Goal: Task Accomplishment & Management: Complete application form

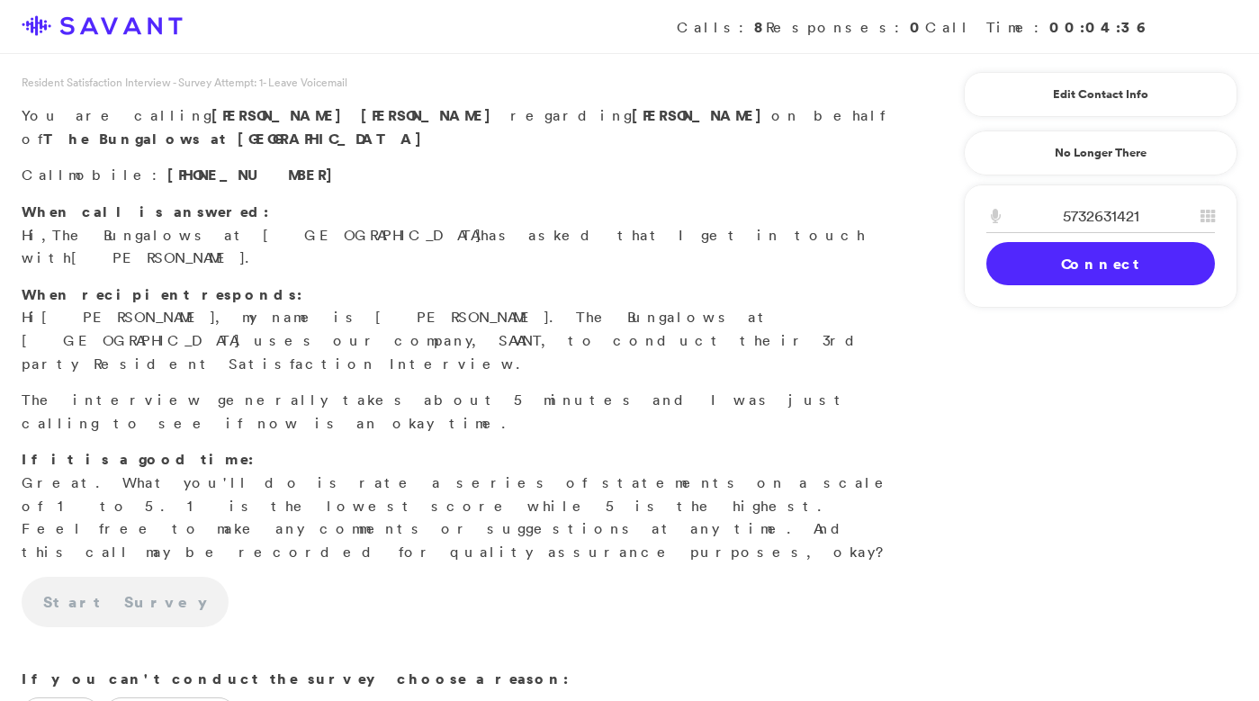
click at [1057, 272] on link "Connect" at bounding box center [1101, 263] width 229 height 43
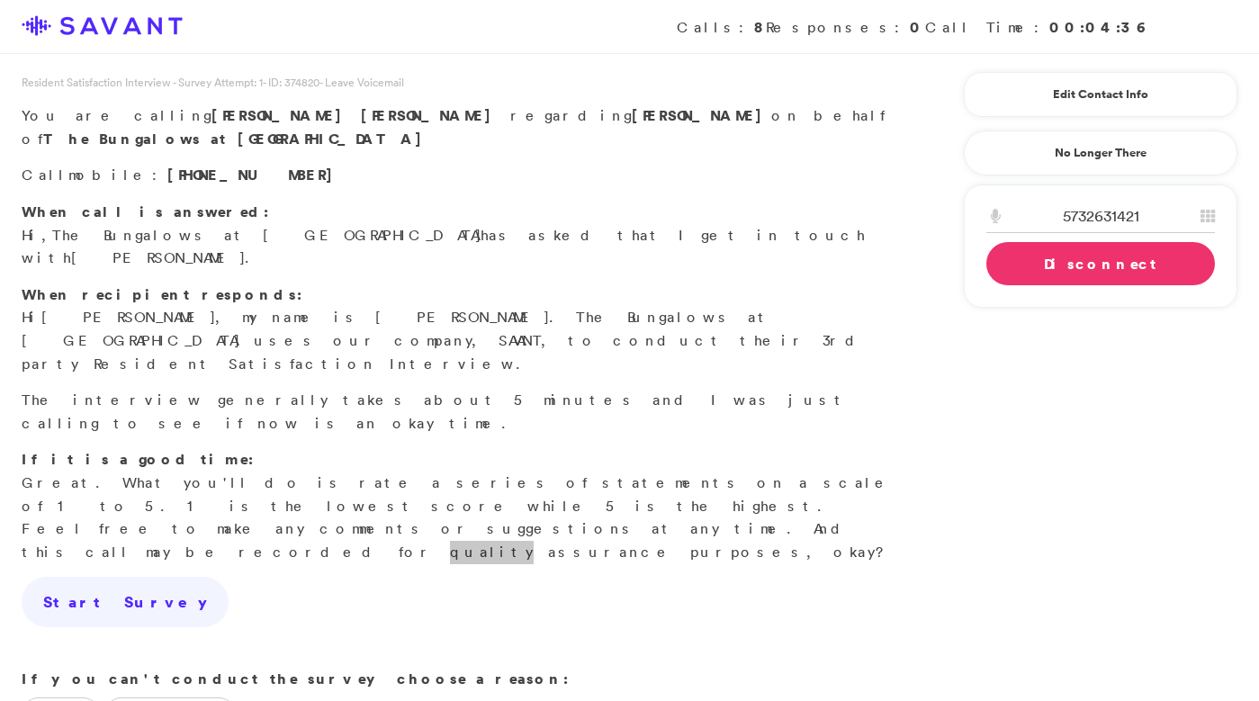
drag, startPoint x: 525, startPoint y: 420, endPoint x: 419, endPoint y: 363, distance: 120.8
click at [419, 448] on p "If it is a good time: Great. What you'll do is rate a series of statements on a…" at bounding box center [459, 505] width 874 height 115
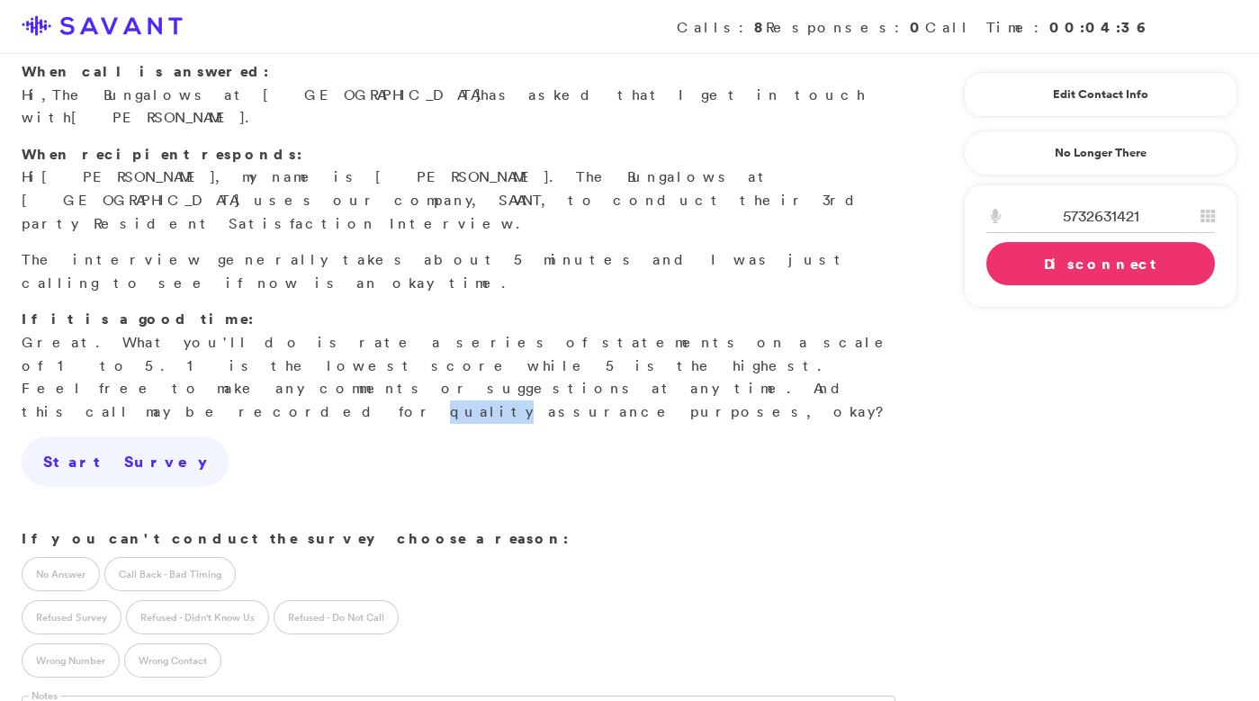
scroll to position [184, 0]
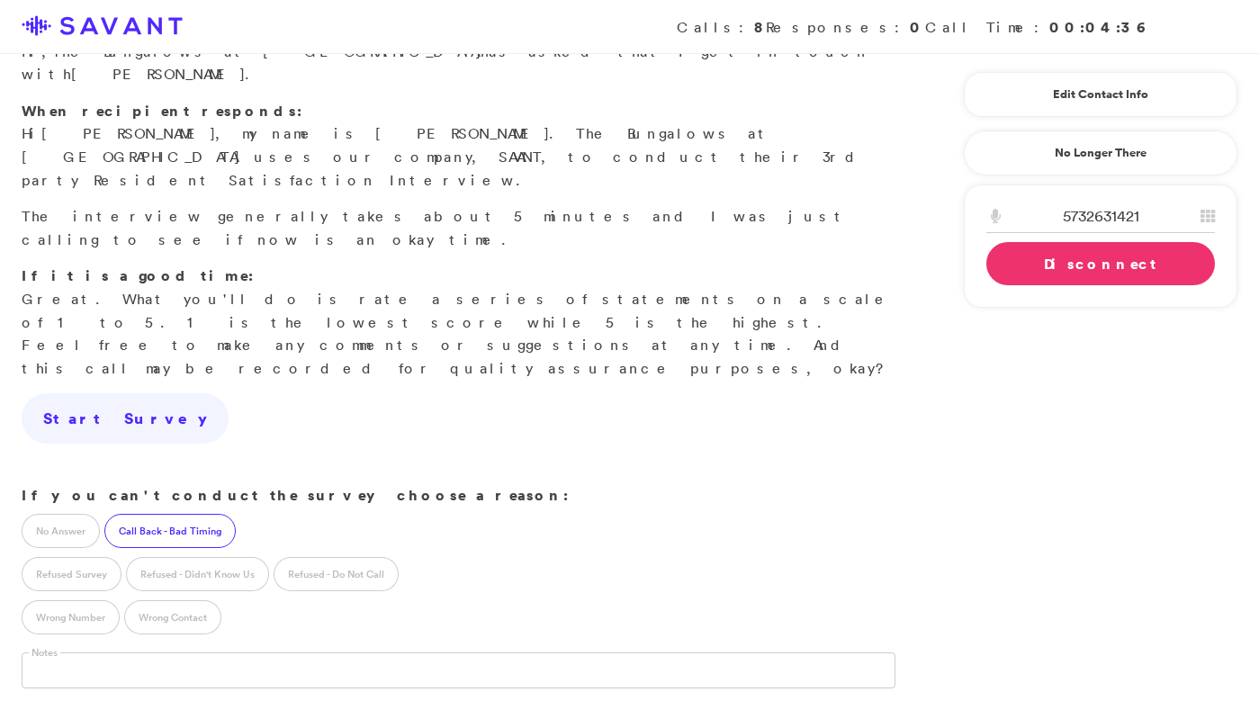
click at [216, 514] on label "Call Back - Bad Timing" at bounding box center [169, 531] width 131 height 34
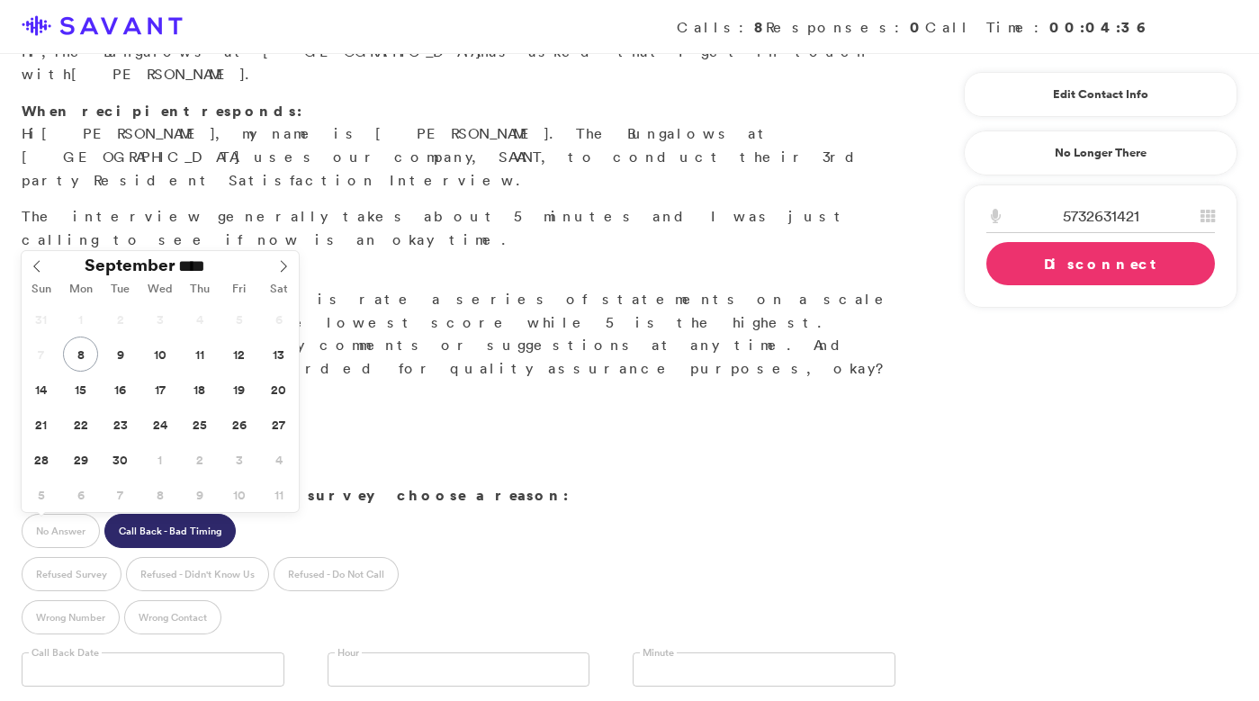
click at [247, 653] on input "text" at bounding box center [153, 670] width 263 height 34
type input "**********"
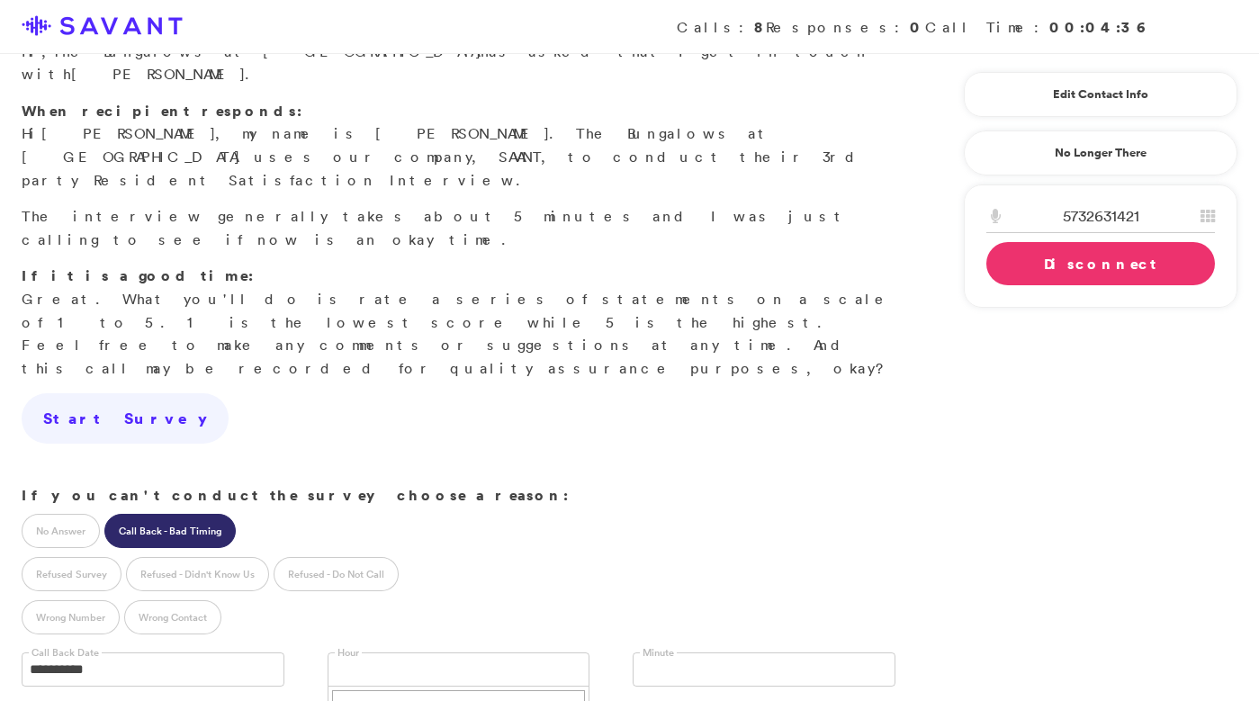
click at [381, 653] on link at bounding box center [459, 670] width 263 height 34
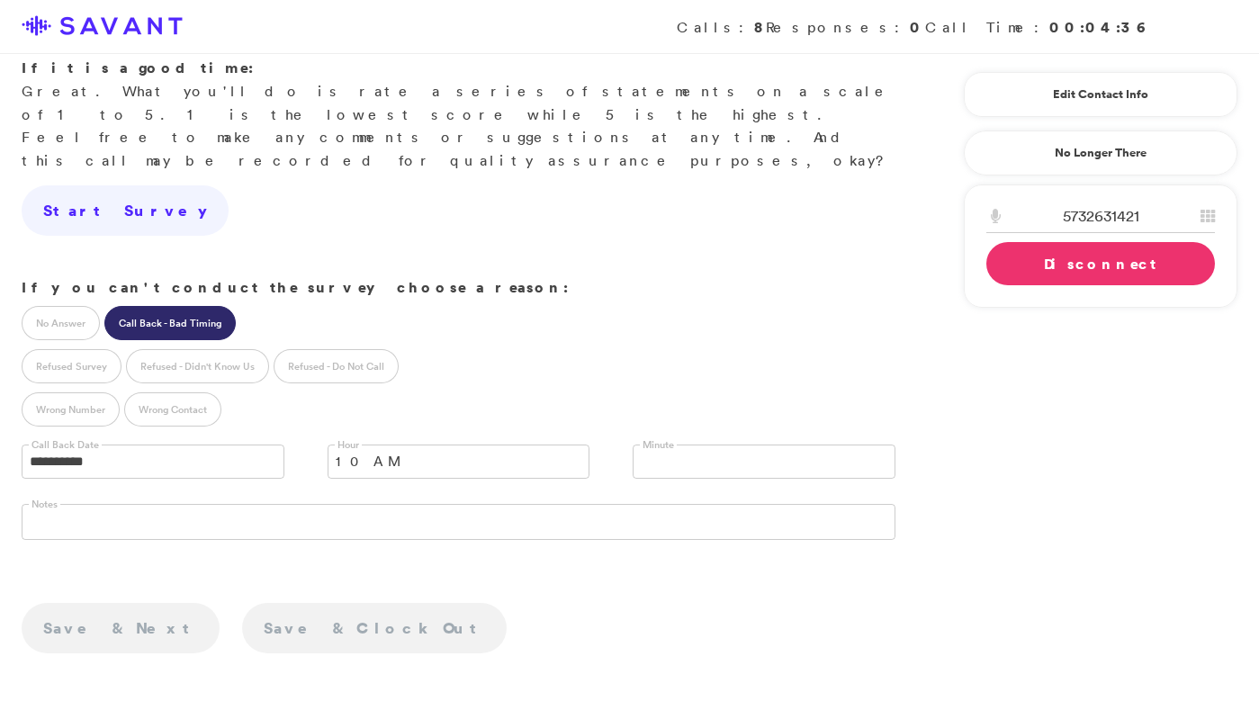
scroll to position [436, 0]
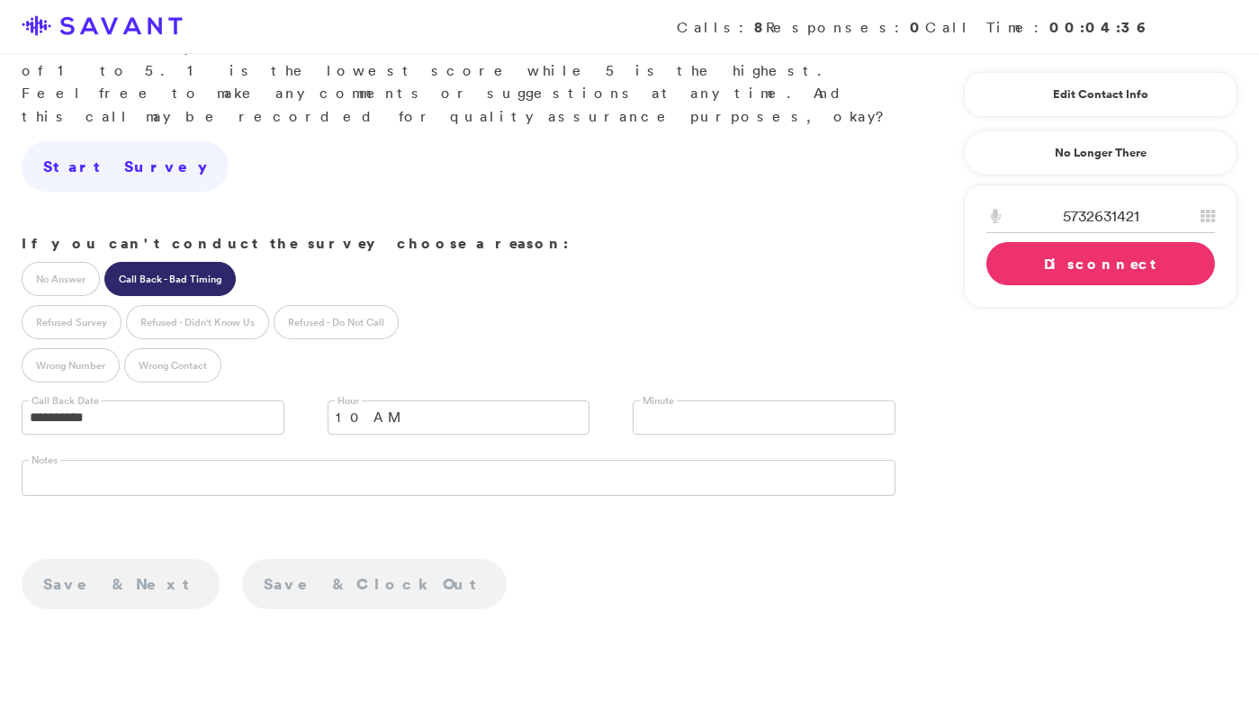
click at [1022, 256] on link "Disconnect" at bounding box center [1101, 263] width 229 height 43
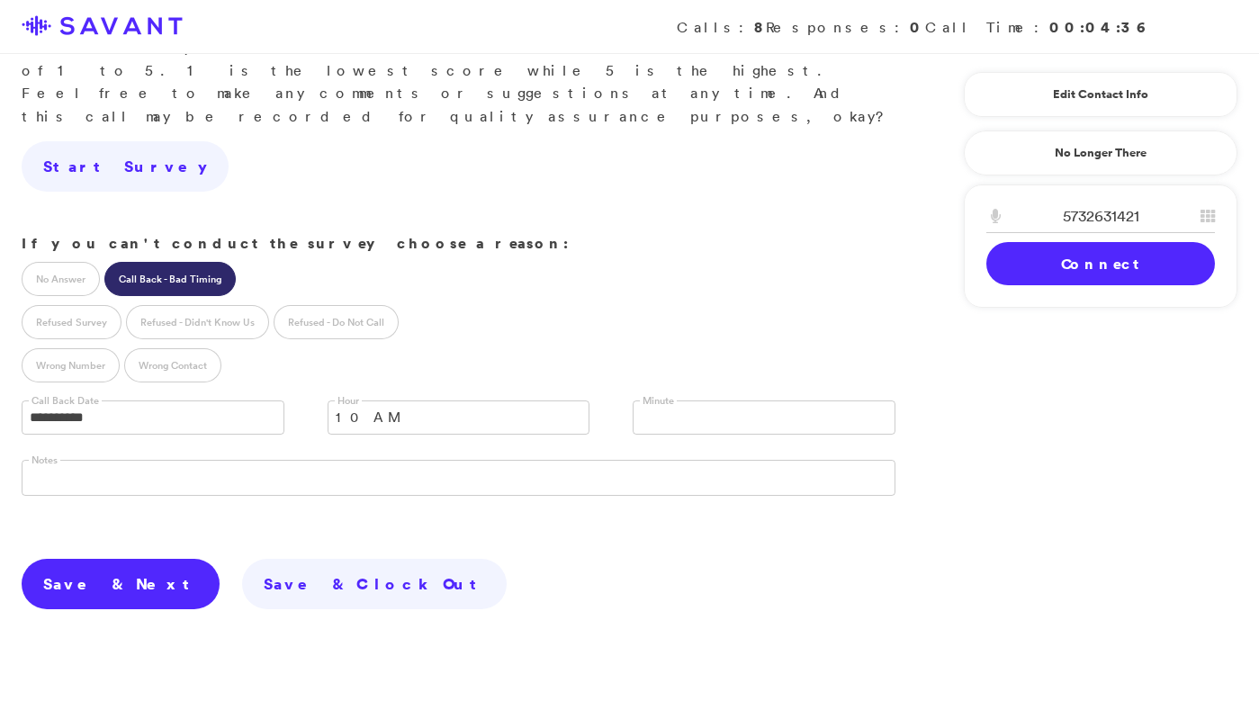
click at [101, 559] on link "Save & Next" at bounding box center [121, 584] width 198 height 50
